Goal: Transaction & Acquisition: Obtain resource

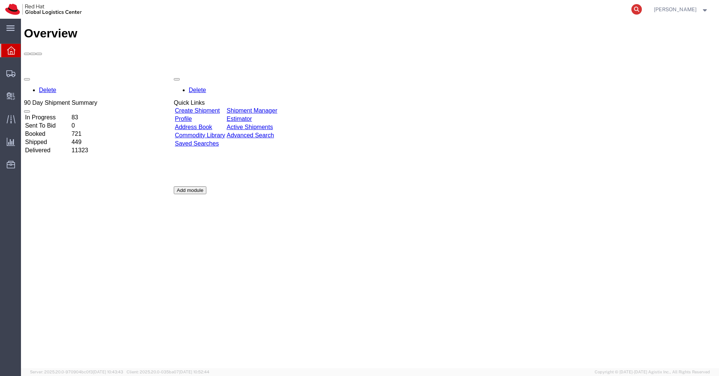
click at [642, 13] on icon at bounding box center [636, 9] width 10 height 10
paste input "57007483"
type input "57007483"
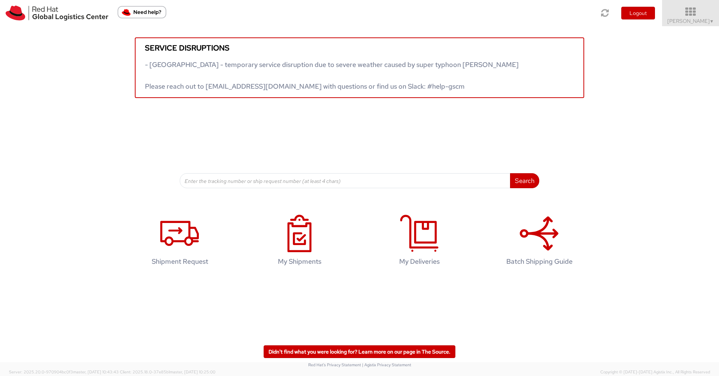
click at [703, 10] on icon at bounding box center [690, 12] width 65 height 10
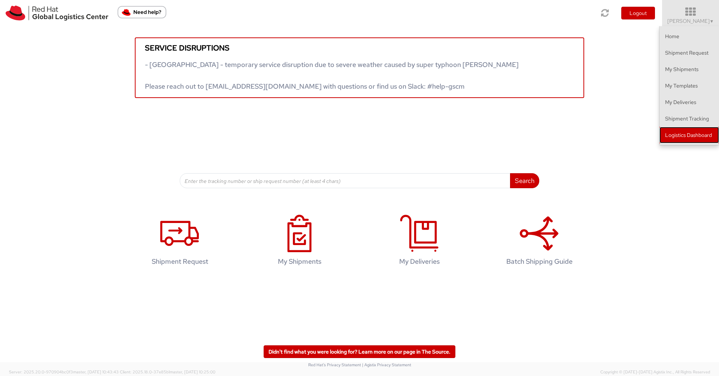
click at [683, 133] on link "Logistics Dashboard" at bounding box center [689, 135] width 60 height 16
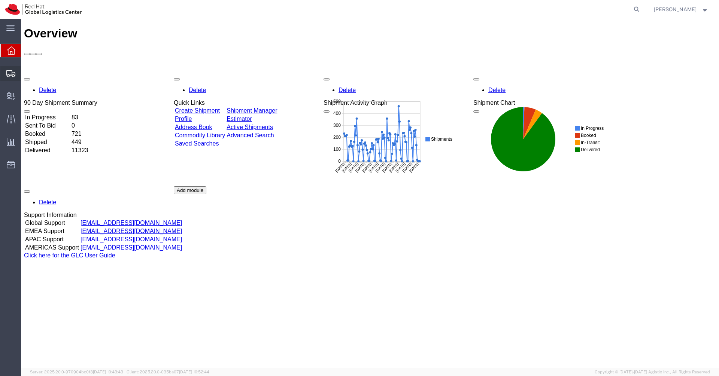
click at [0, 0] on span "Create Shipment" at bounding box center [0, 0] width 0 height 0
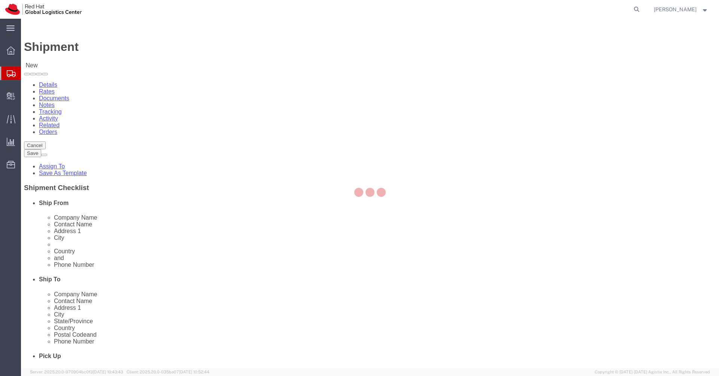
select select
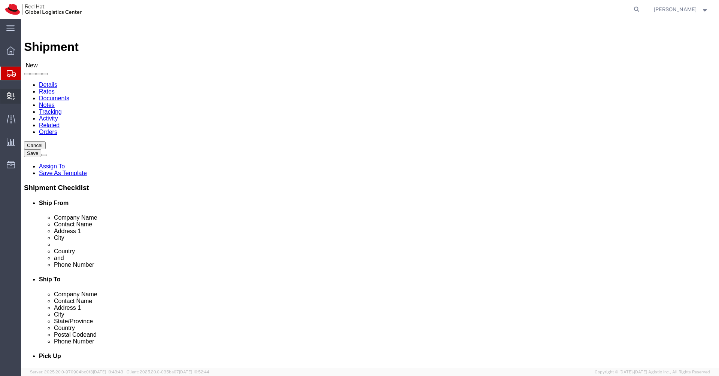
click at [0, 0] on span "Create Delivery" at bounding box center [0, 0] width 0 height 0
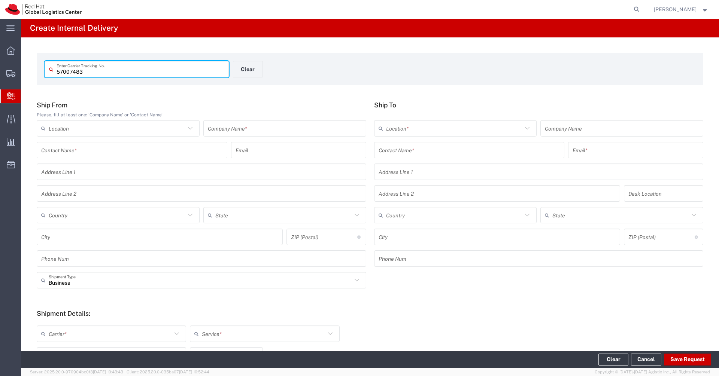
type input "57007483"
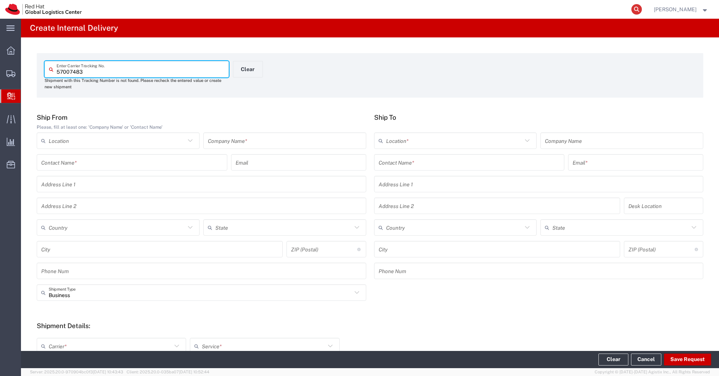
click at [642, 7] on icon at bounding box center [636, 9] width 10 height 10
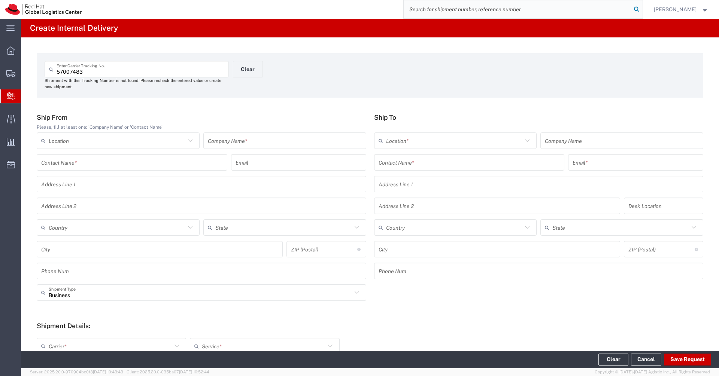
paste input "57007483"
type input "57007483"
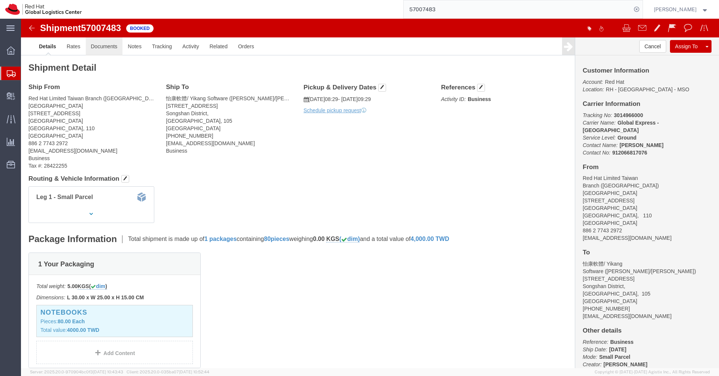
click link "Documents"
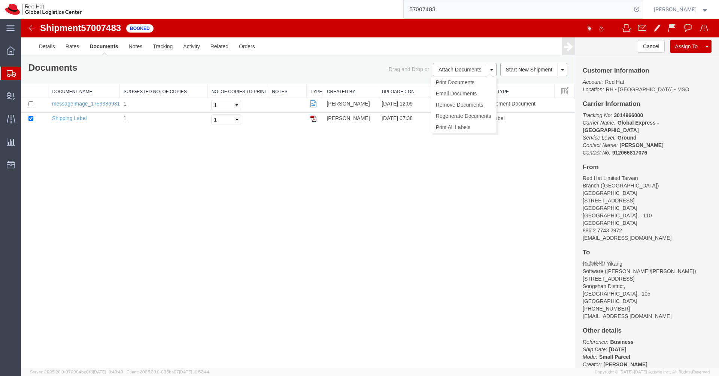
click at [491, 76] on ul "Print Documents Email Documents Remove Documents Regenerate Documents Print All…" at bounding box center [463, 104] width 66 height 57
click at [472, 95] on link "Email Documents" at bounding box center [463, 93] width 65 height 11
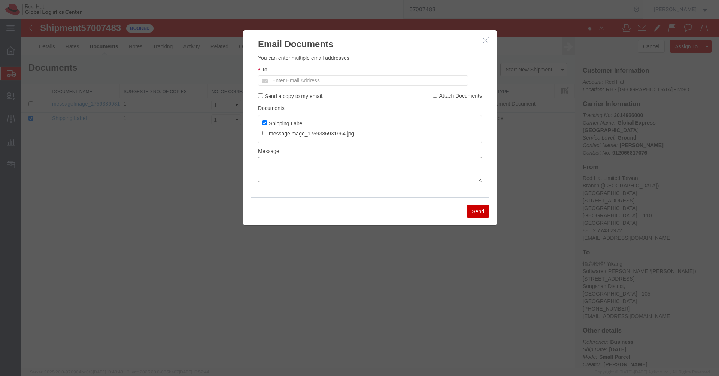
click at [315, 166] on textarea at bounding box center [370, 169] width 224 height 25
click at [298, 82] on input "Enter Email Address" at bounding box center [312, 81] width 88 height 10
paste input "[EMAIL_ADDRESS][DOMAIN_NAME]"
type input "[EMAIL_ADDRESS][DOMAIN_NAME]"
click at [479, 216] on button "Send" at bounding box center [477, 211] width 23 height 13
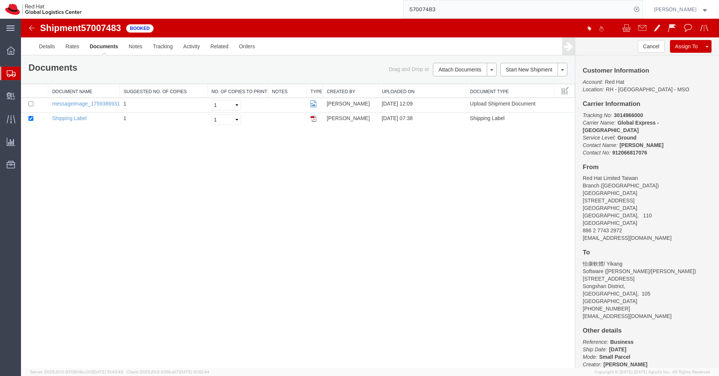
click at [10, 76] on icon at bounding box center [11, 73] width 9 height 7
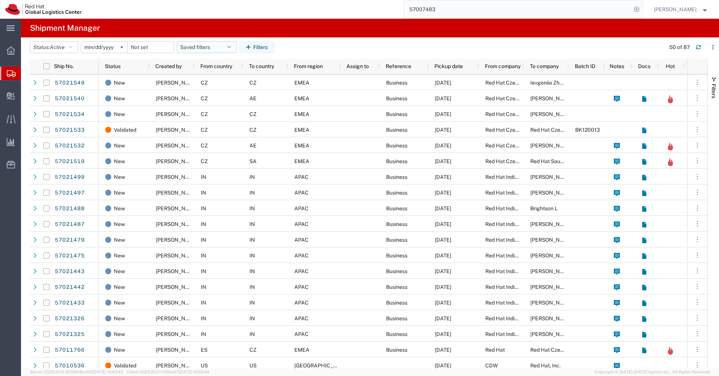
click at [231, 49] on icon "button" at bounding box center [229, 47] width 4 height 5
click at [208, 80] on span "APAC" at bounding box center [227, 80] width 98 height 14
type input "[DATE]"
